Goal: Obtain resource: Obtain resource

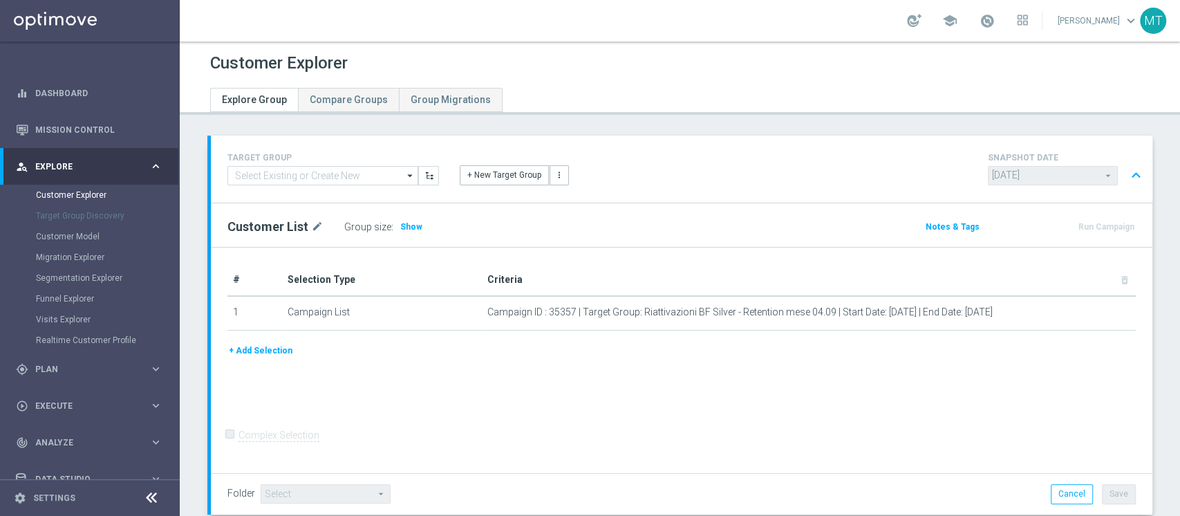
scroll to position [471, 0]
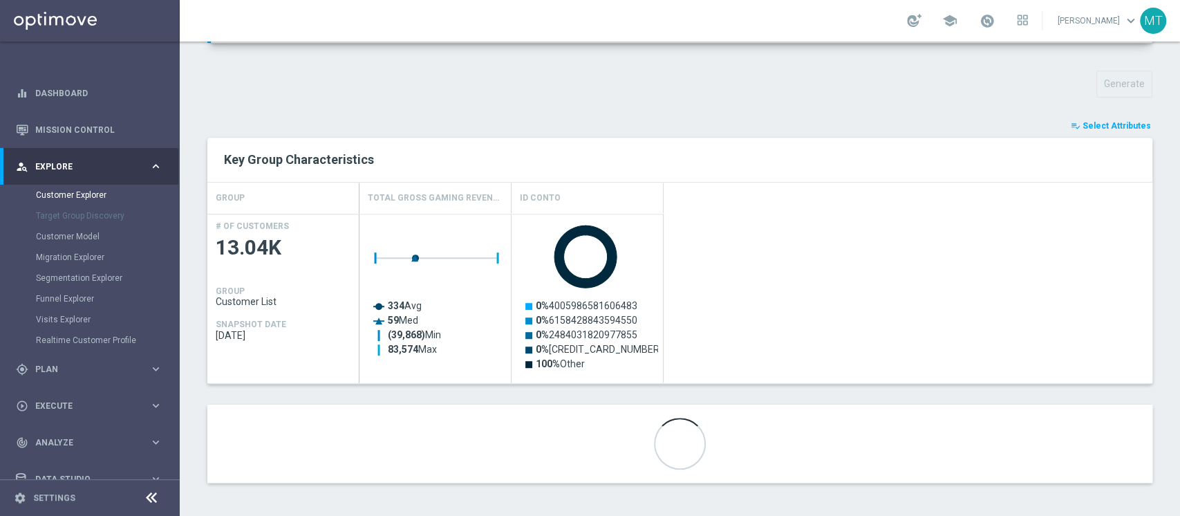
click at [1164, 157] on div "TARGET GROUP arrow_drop_down Show Selected 0 of NaN 01.02 reminder 2701 BIANCOL…" at bounding box center [680, 83] width 1000 height 839
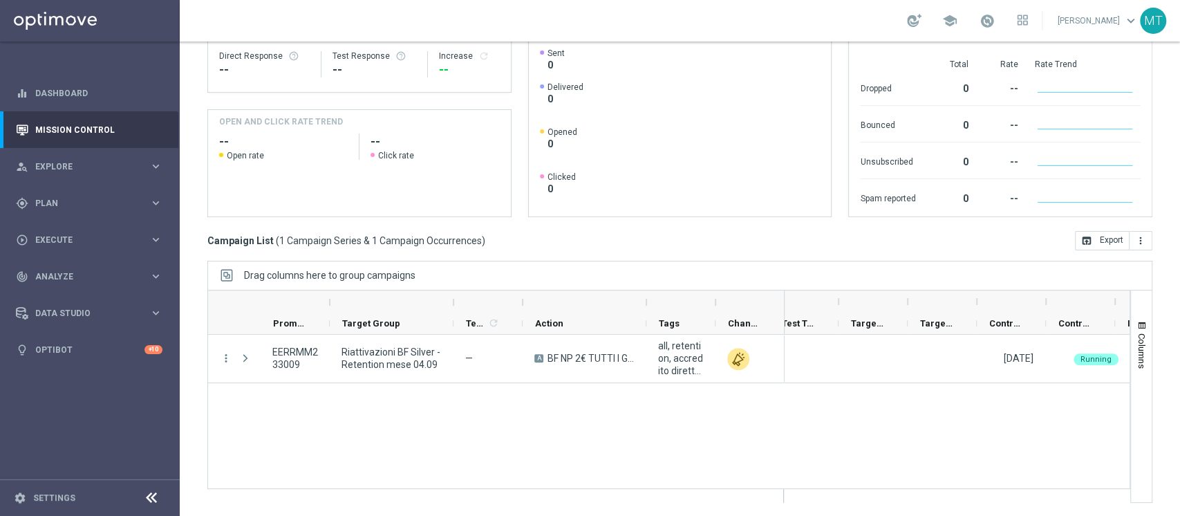
scroll to position [0, 361]
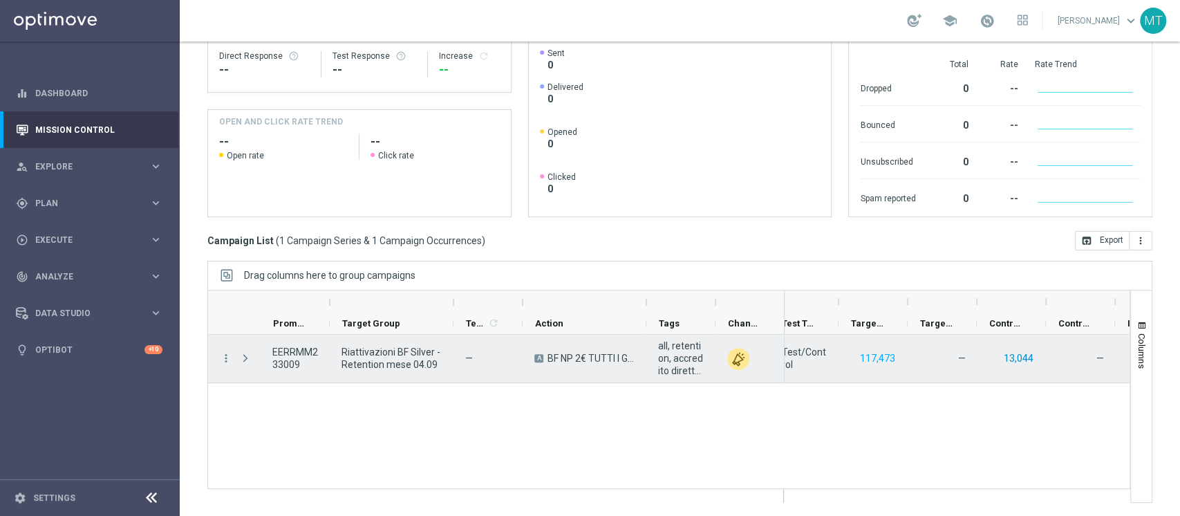
click at [1020, 350] on button "13,044" at bounding box center [1018, 358] width 32 height 17
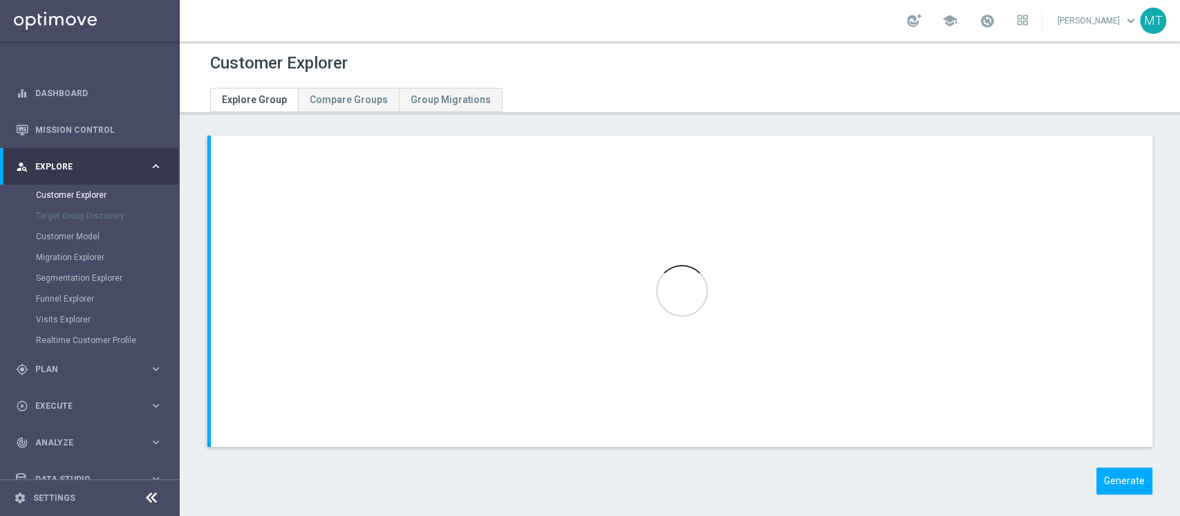
drag, startPoint x: 1159, startPoint y: 136, endPoint x: 955, endPoint y: 21, distance: 233.1
click at [1157, 136] on div "chevron_left chevron_right Generate to" at bounding box center [680, 326] width 1000 height 380
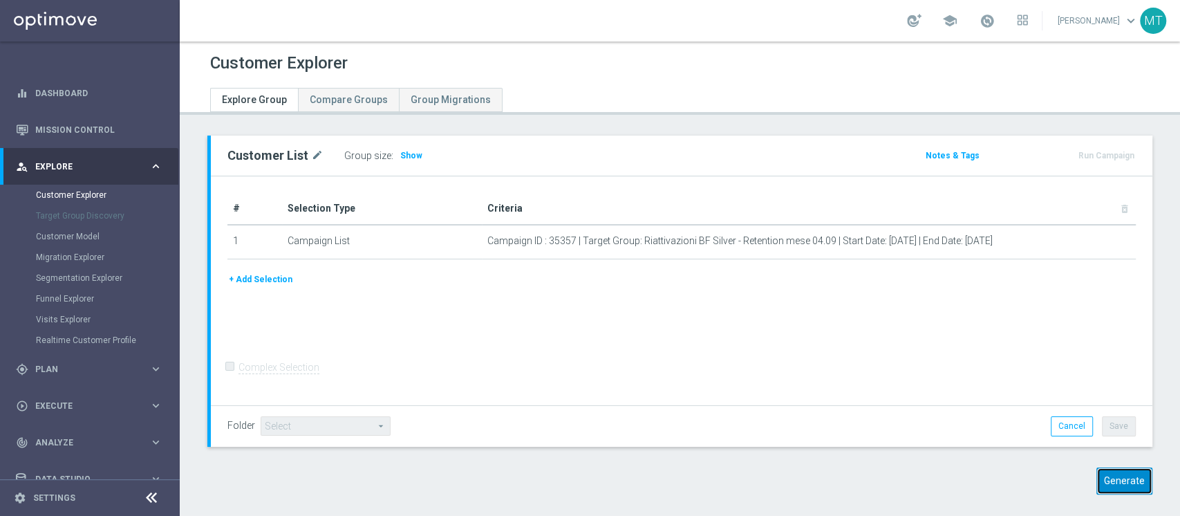
drag, startPoint x: 1112, startPoint y: 470, endPoint x: 1112, endPoint y: 478, distance: 7.6
click at [1112, 471] on button "Generate" at bounding box center [1124, 480] width 56 height 27
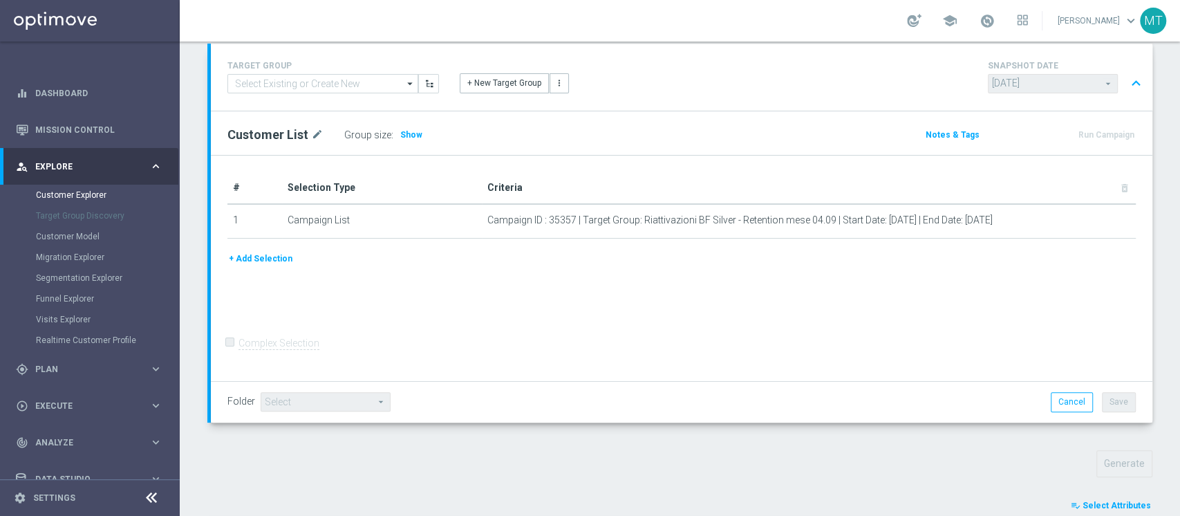
scroll to position [368, 0]
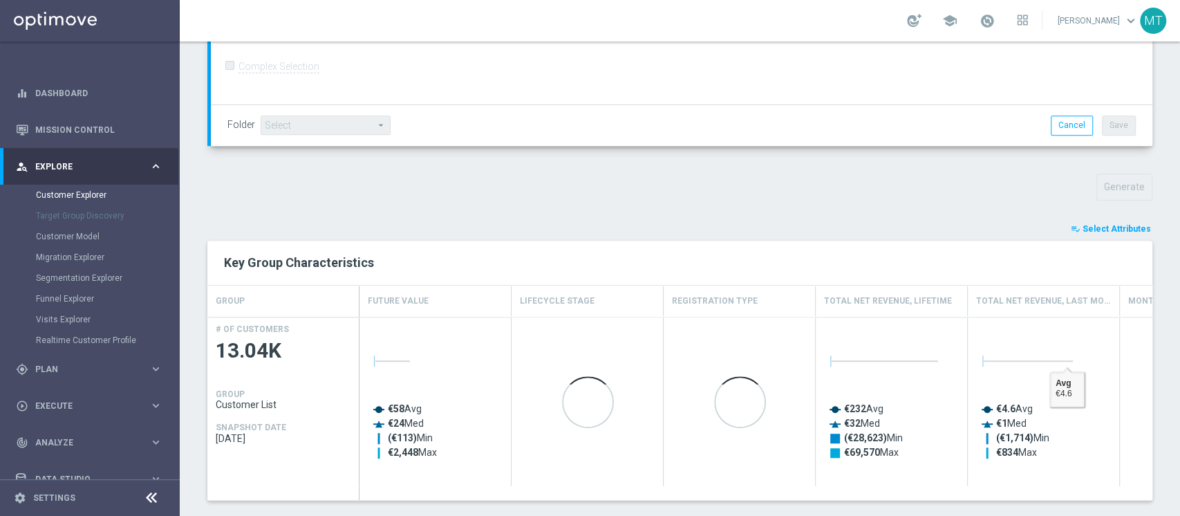
click at [1093, 229] on span "Select Attributes" at bounding box center [1117, 229] width 68 height 10
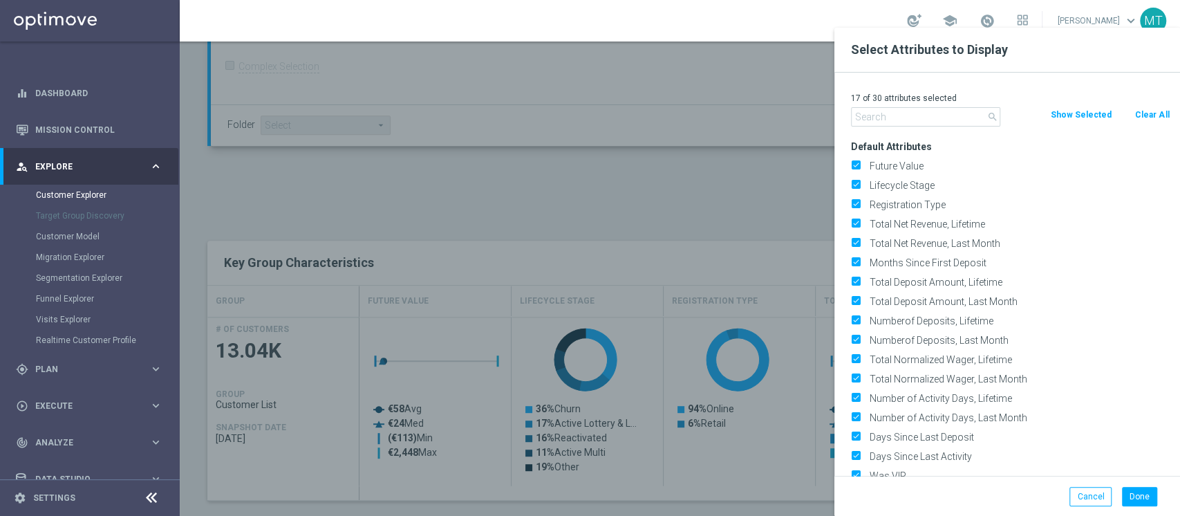
click at [1155, 118] on button "Clear All" at bounding box center [1152, 114] width 37 height 15
checkbox input "false"
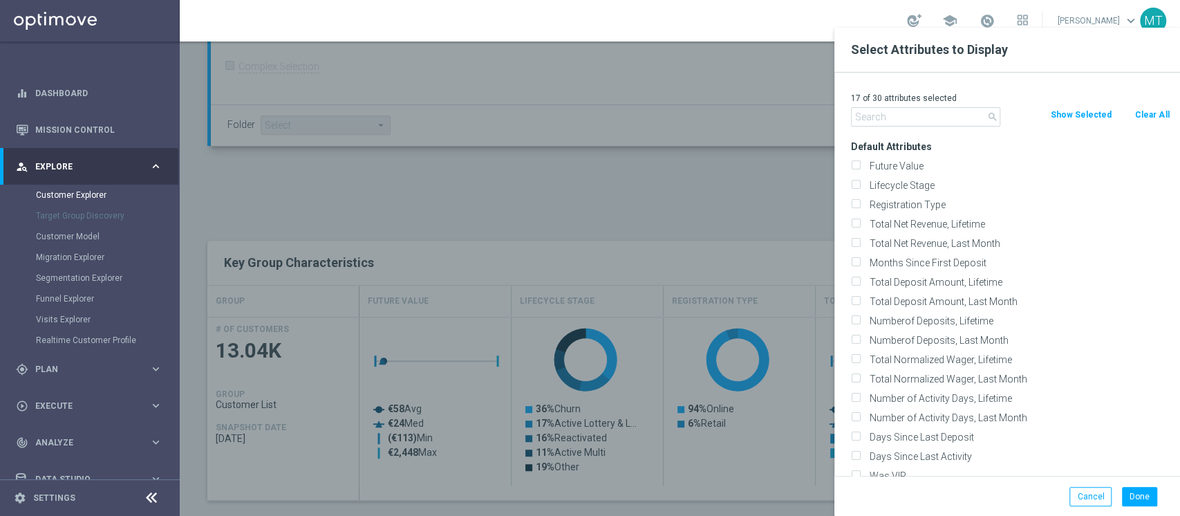
checkbox input "false"
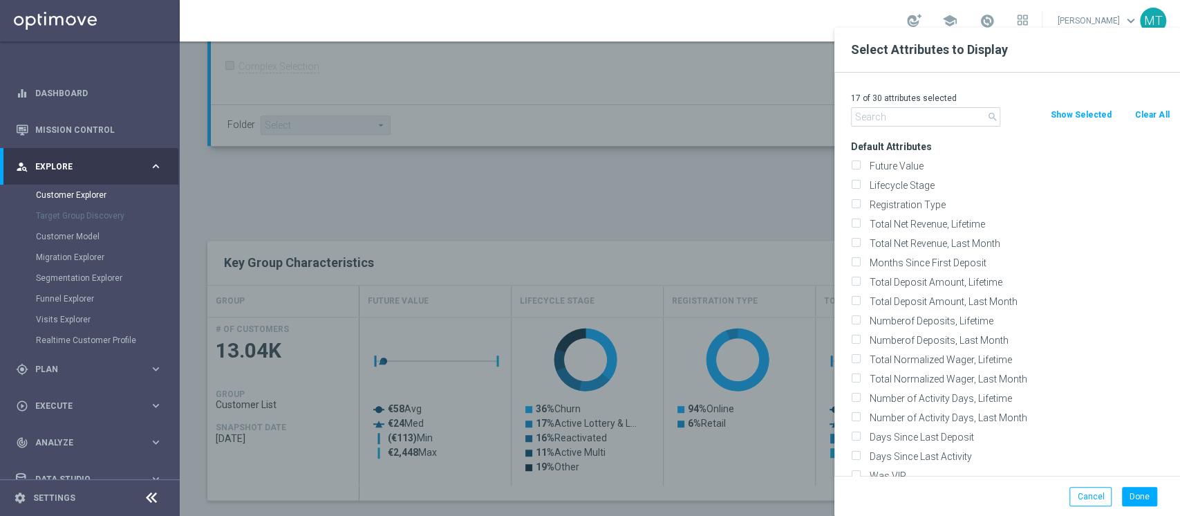
checkbox input "false"
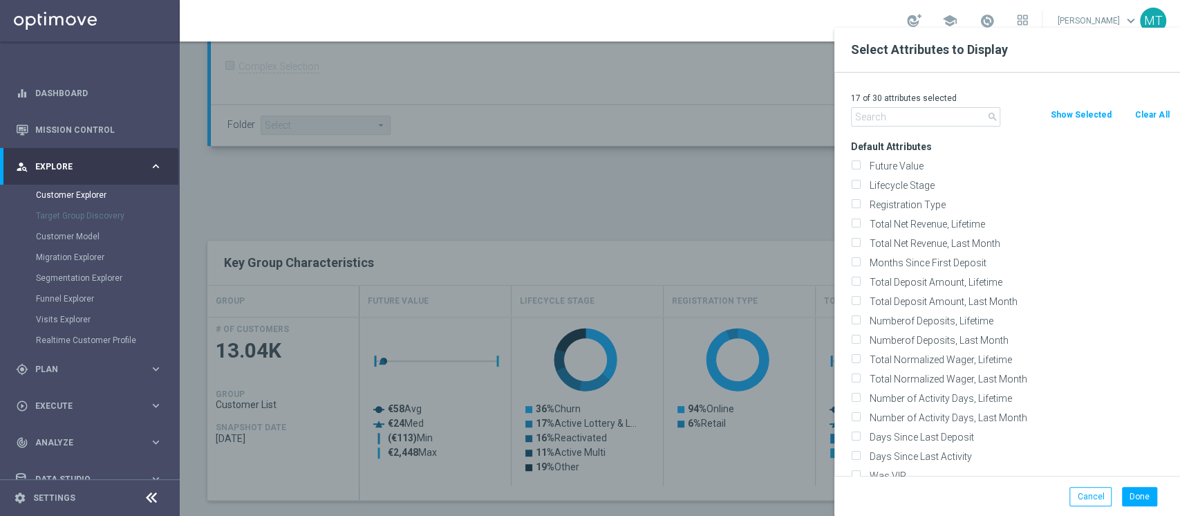
checkbox input "false"
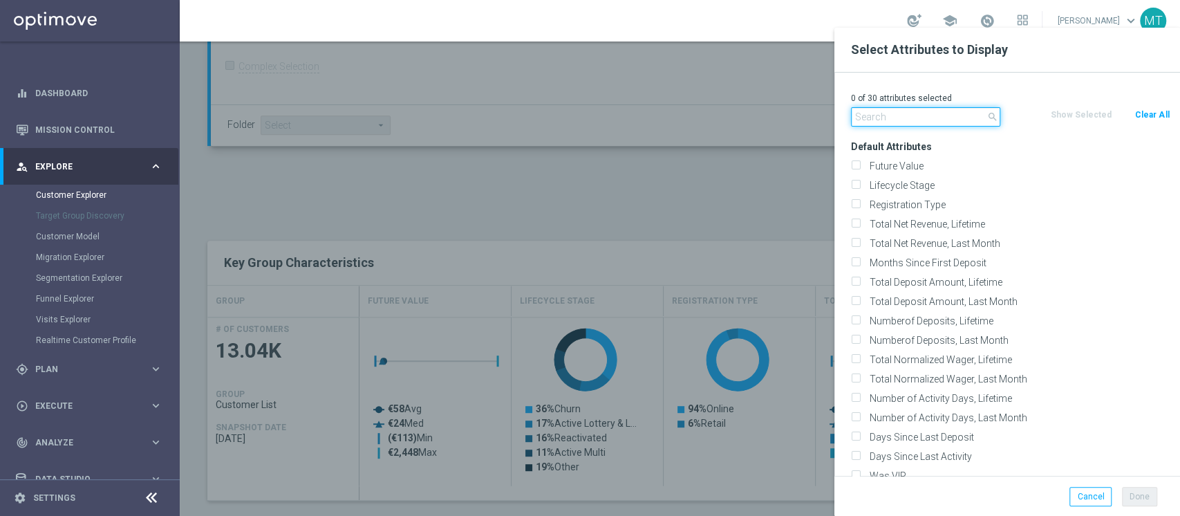
click at [977, 111] on input "text" at bounding box center [925, 116] width 149 height 19
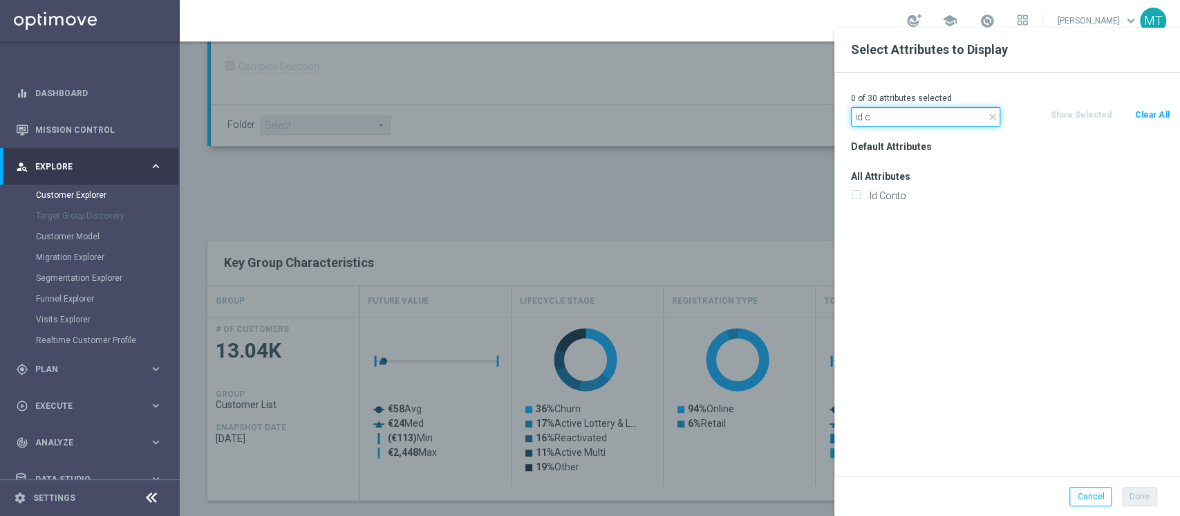
type input "id c"
click at [890, 202] on div "Id Conto" at bounding box center [1010, 195] width 339 height 19
click at [891, 199] on label "Id Conto" at bounding box center [1017, 195] width 305 height 12
click at [860, 199] on input "Id Conto" at bounding box center [855, 197] width 9 height 9
checkbox input "true"
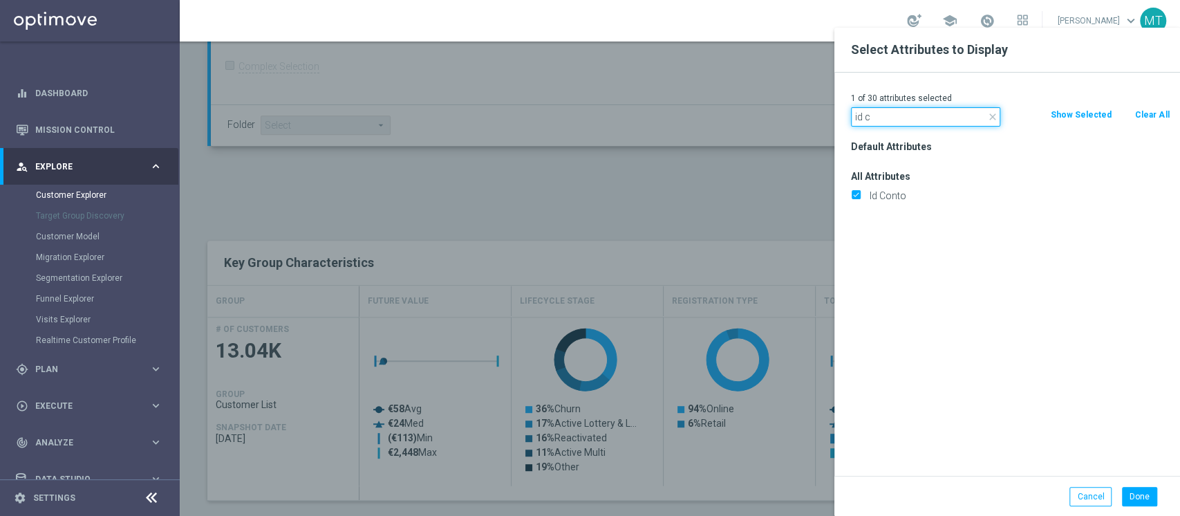
drag, startPoint x: 884, startPoint y: 118, endPoint x: 733, endPoint y: 106, distance: 151.2
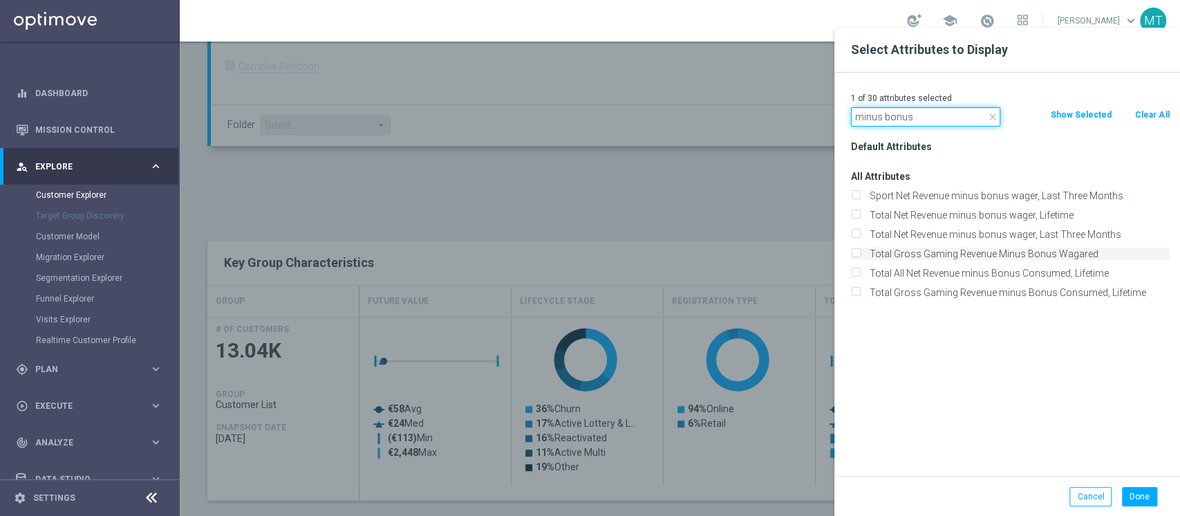
type input "minus bonus"
click at [973, 253] on label "Total Gross Gaming Revenue Minus Bonus Wagared" at bounding box center [1017, 253] width 305 height 12
click at [860, 253] on input "Total Gross Gaming Revenue Minus Bonus Wagared" at bounding box center [855, 255] width 9 height 9
checkbox input "true"
click at [1134, 489] on button "Done" at bounding box center [1139, 496] width 35 height 19
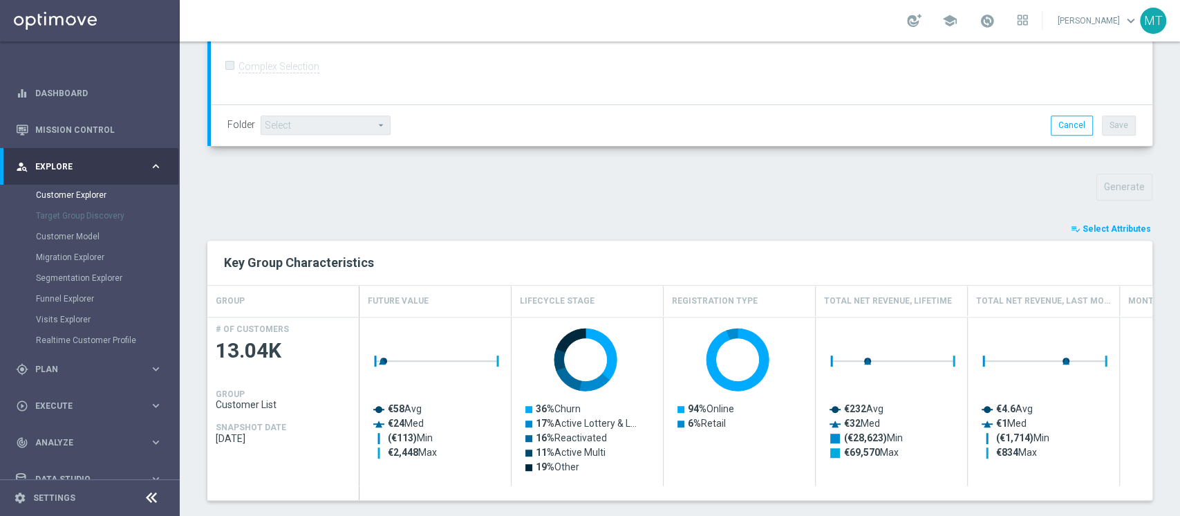
type input "Search"
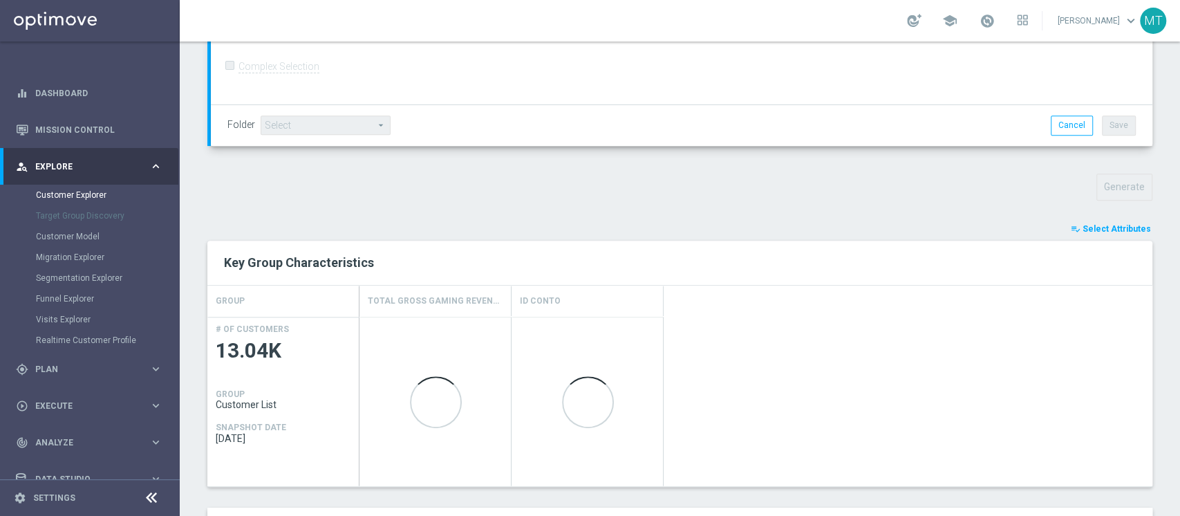
scroll to position [645, 0]
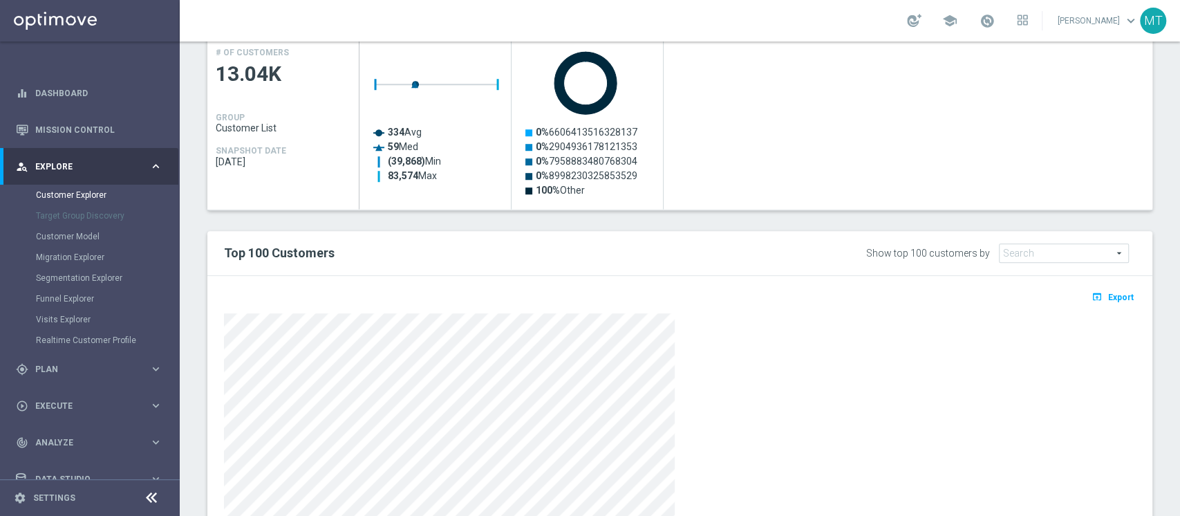
click at [1106, 310] on div at bounding box center [680, 453] width 933 height 287
click at [1108, 292] on span "Export" at bounding box center [1121, 297] width 26 height 10
